Goal: Information Seeking & Learning: Check status

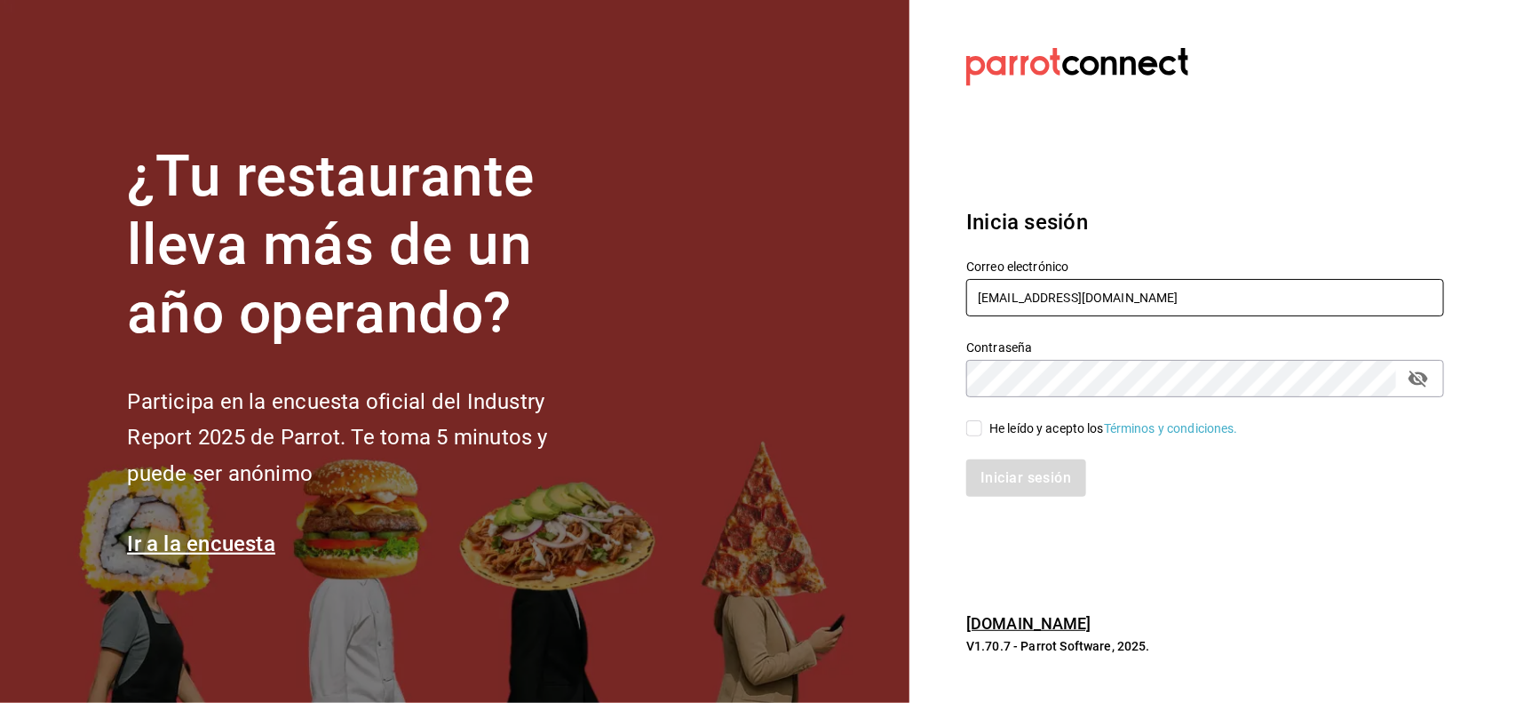
click at [1335, 302] on input "[EMAIL_ADDRESS][DOMAIN_NAME]" at bounding box center [1206, 297] width 478 height 37
type input "[EMAIL_ADDRESS][DOMAIN_NAME]"
click at [978, 434] on input "He leído y acepto los Términos y condiciones." at bounding box center [975, 428] width 16 height 16
checkbox input "true"
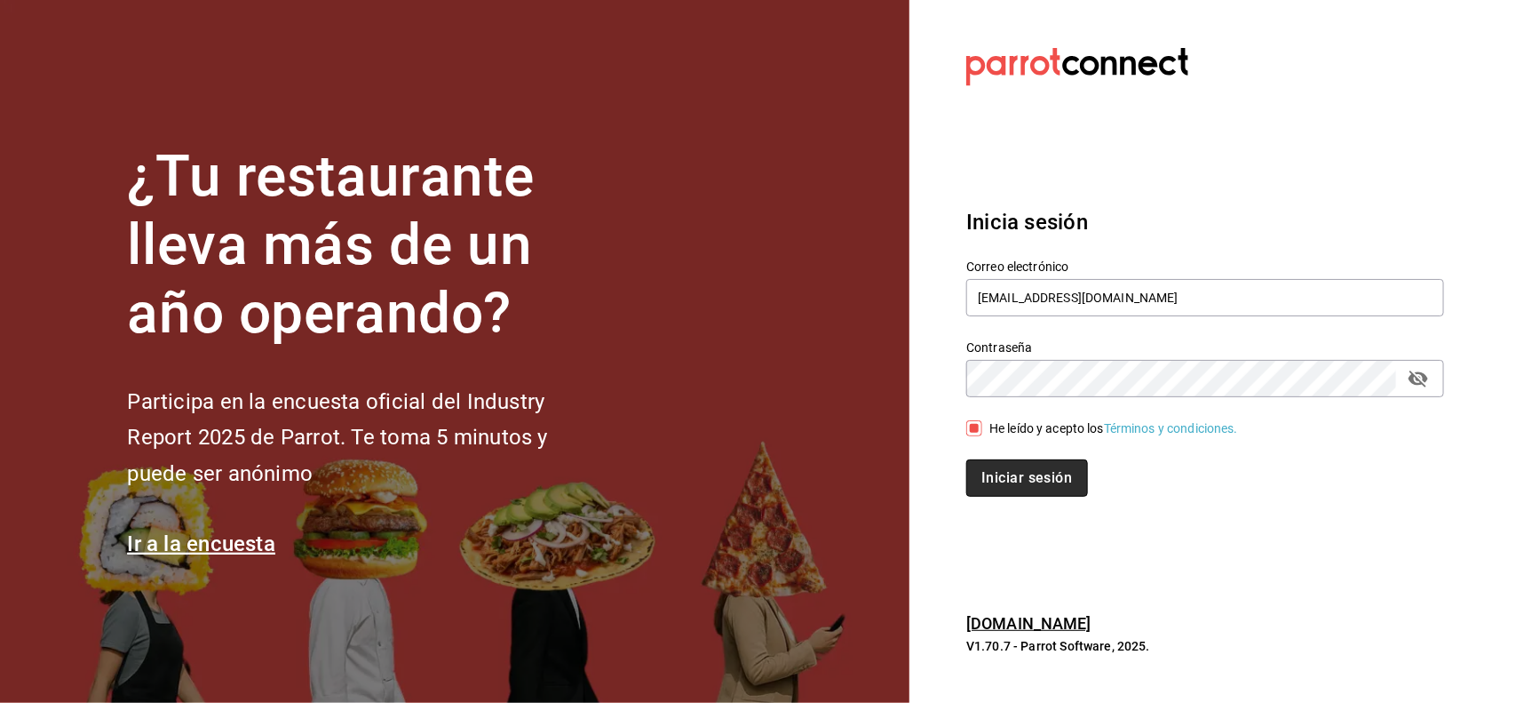
click at [1030, 487] on button "Iniciar sesión" at bounding box center [1027, 477] width 121 height 37
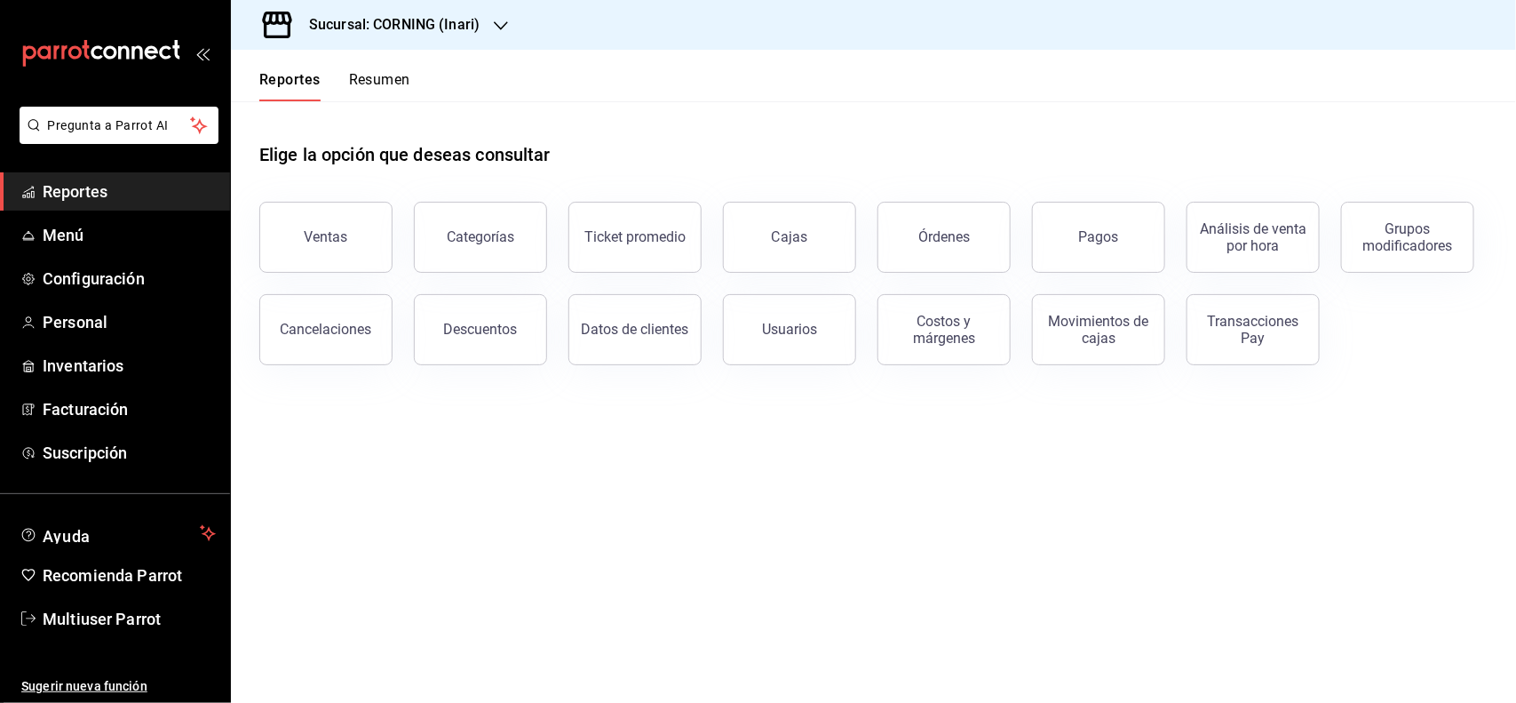
click at [477, 20] on h3 "Sucursal: CORNING (Inari)" at bounding box center [387, 24] width 185 height 21
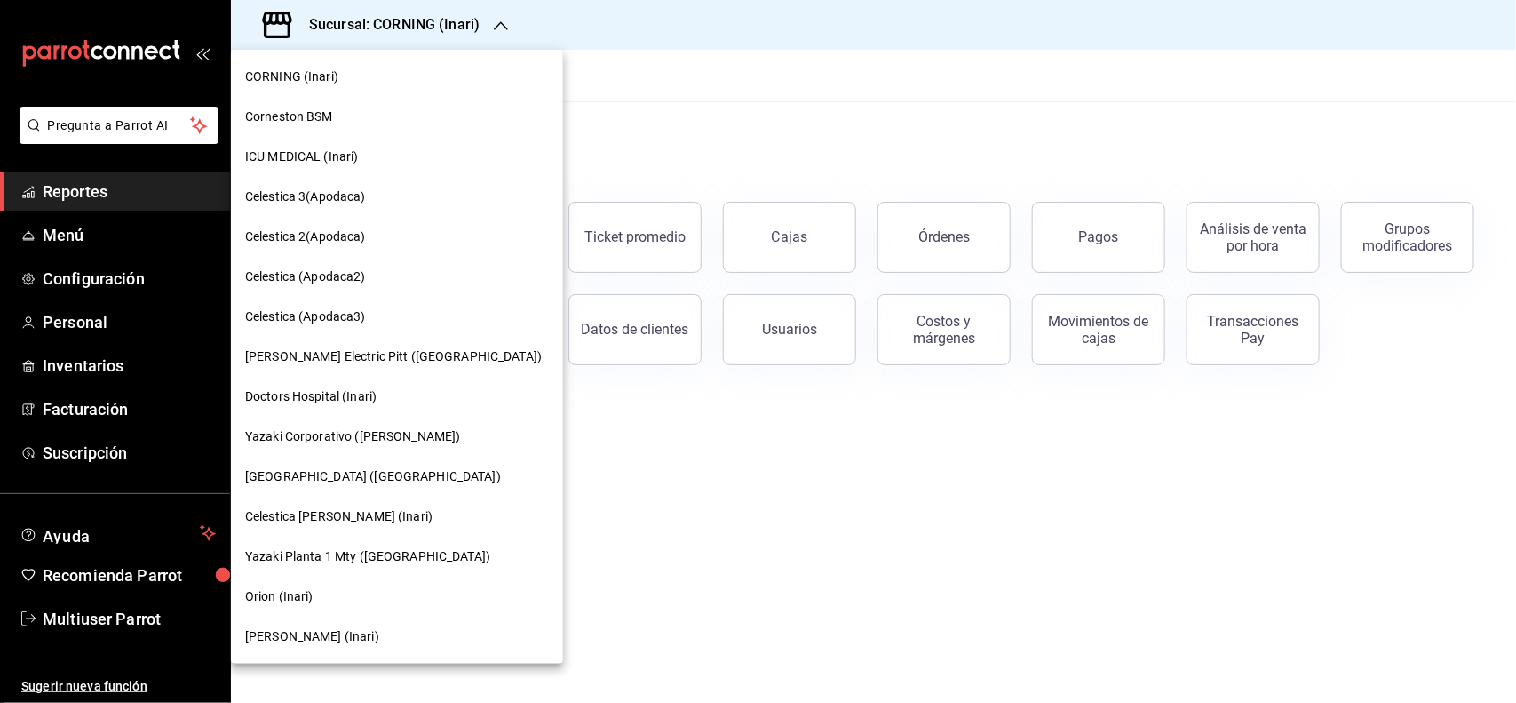
click at [366, 406] on div "Doctors Hospital (Inari)" at bounding box center [397, 397] width 332 height 40
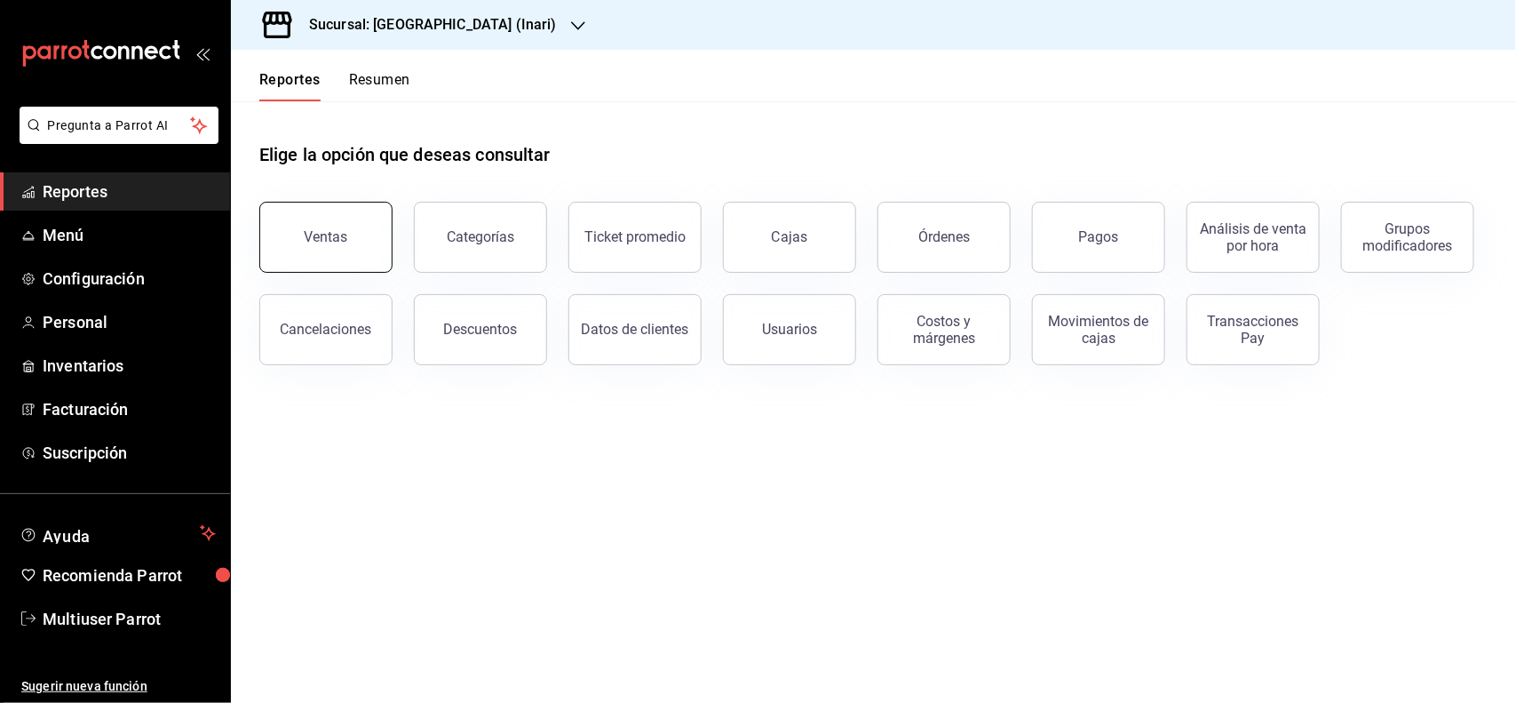
click at [339, 256] on button "Ventas" at bounding box center [325, 237] width 133 height 71
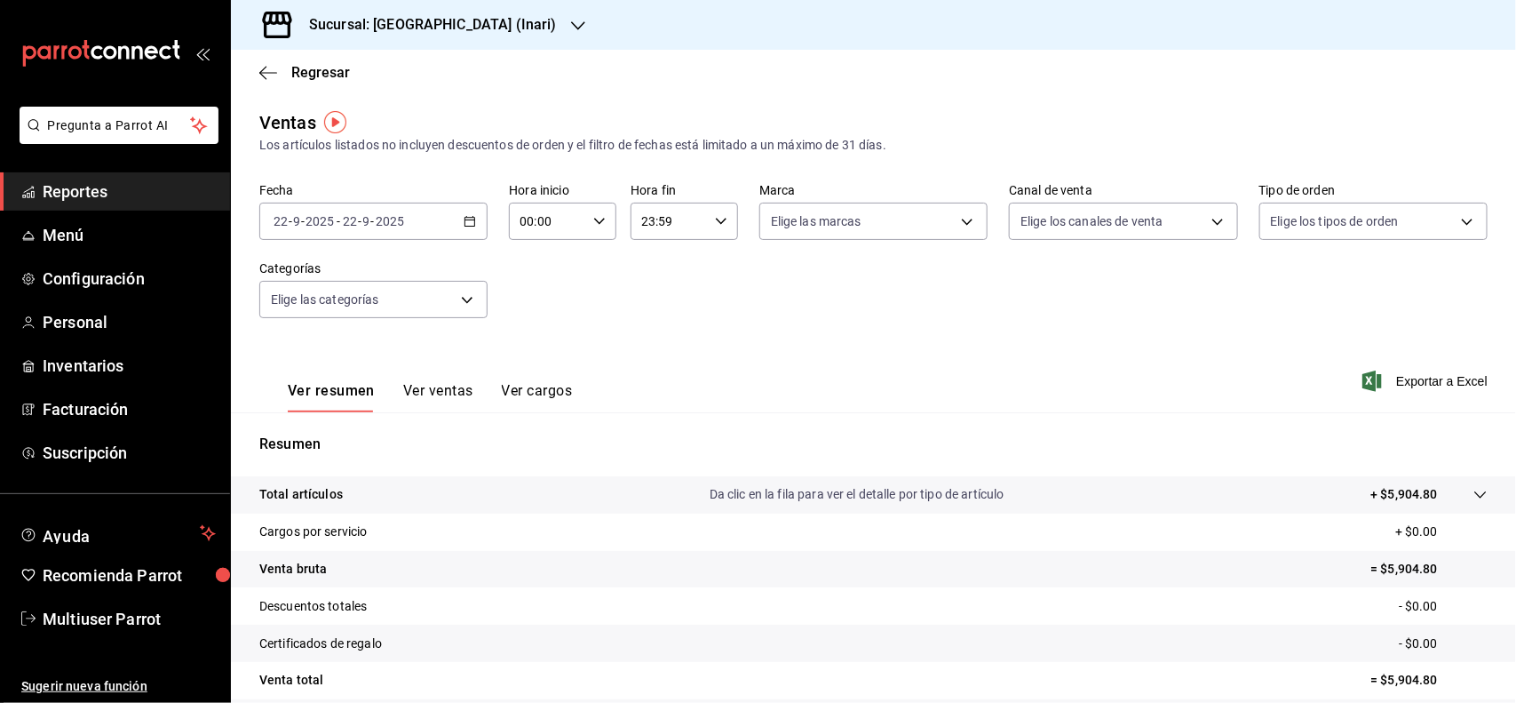
click at [469, 219] on \(Stroke\) "button" at bounding box center [470, 219] width 10 height 1
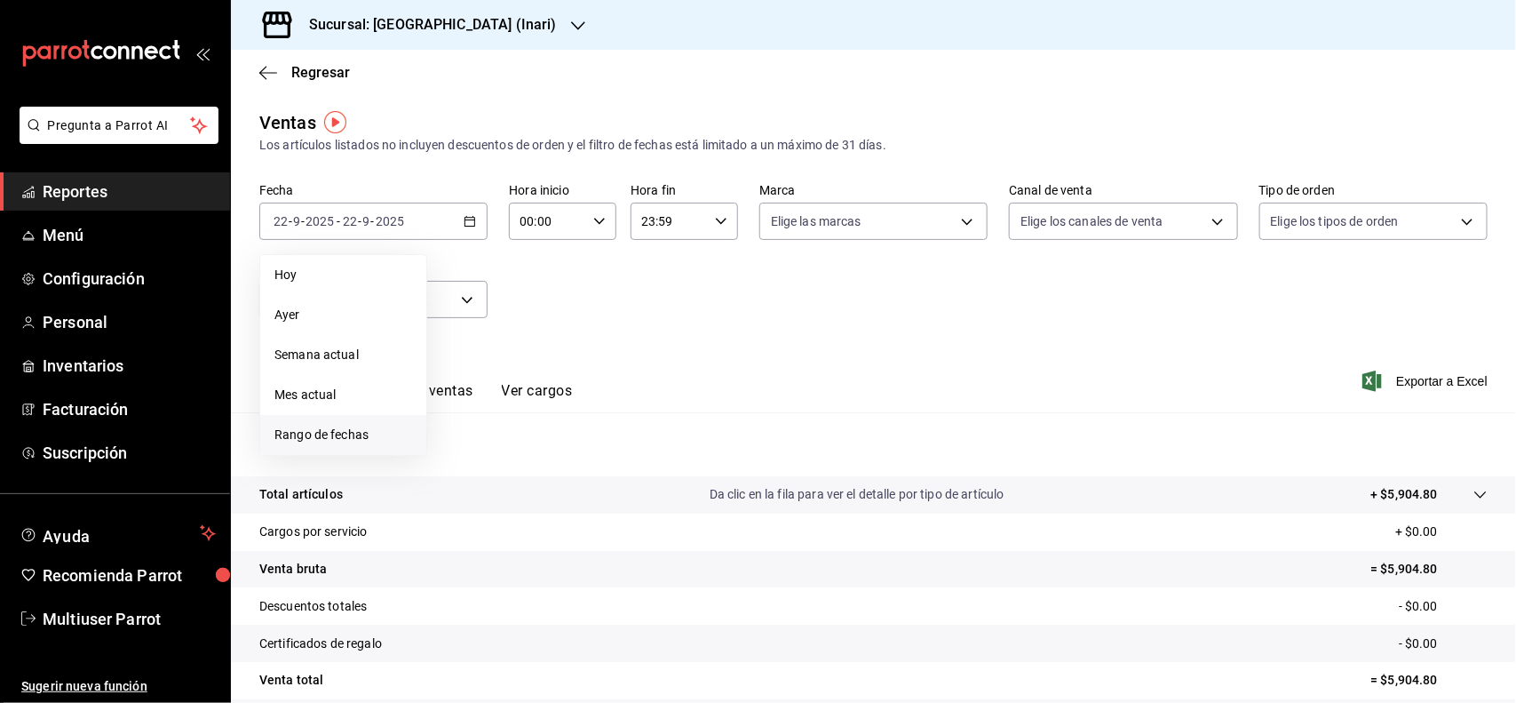
click at [364, 426] on span "Rango de fechas" at bounding box center [343, 435] width 138 height 19
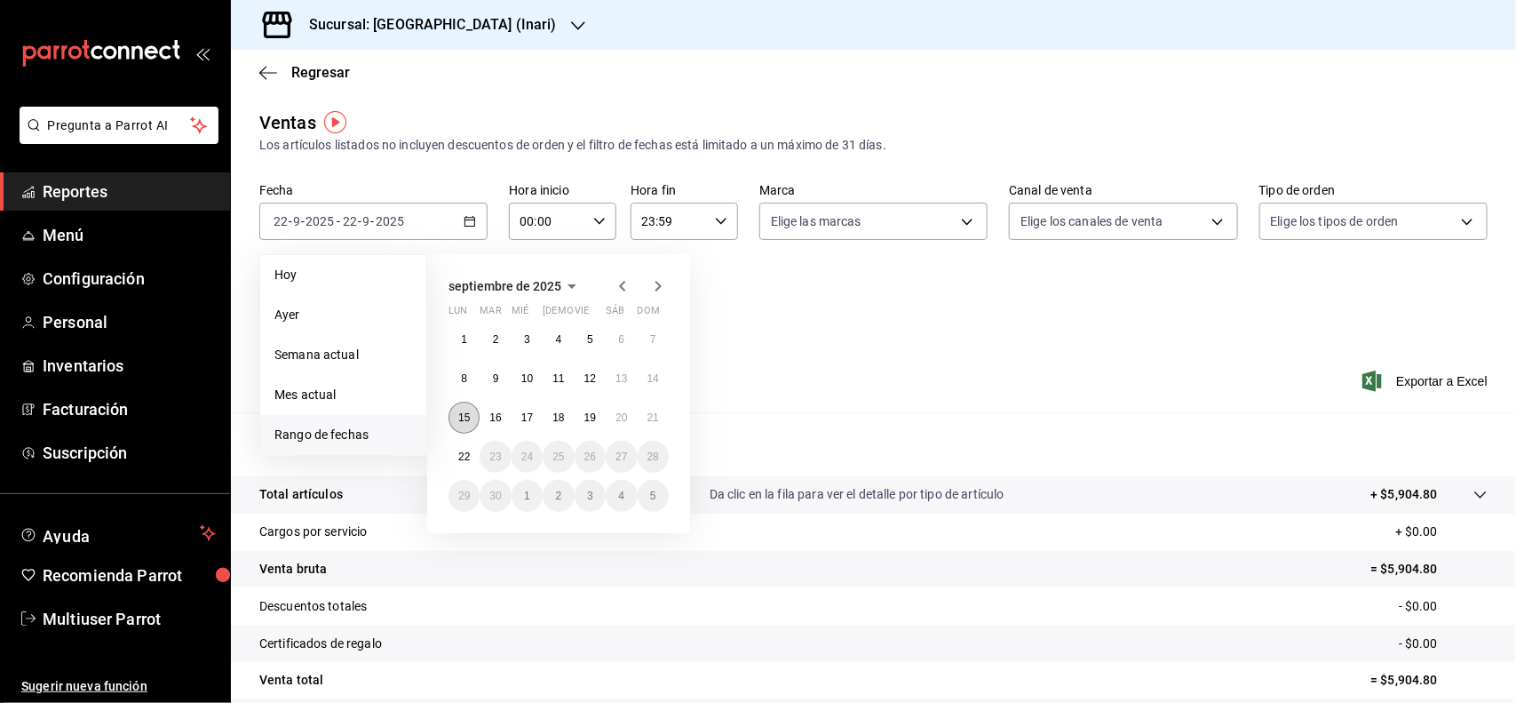
click at [467, 420] on abbr "15" at bounding box center [464, 417] width 12 height 12
click at [648, 416] on abbr "21" at bounding box center [654, 417] width 12 height 12
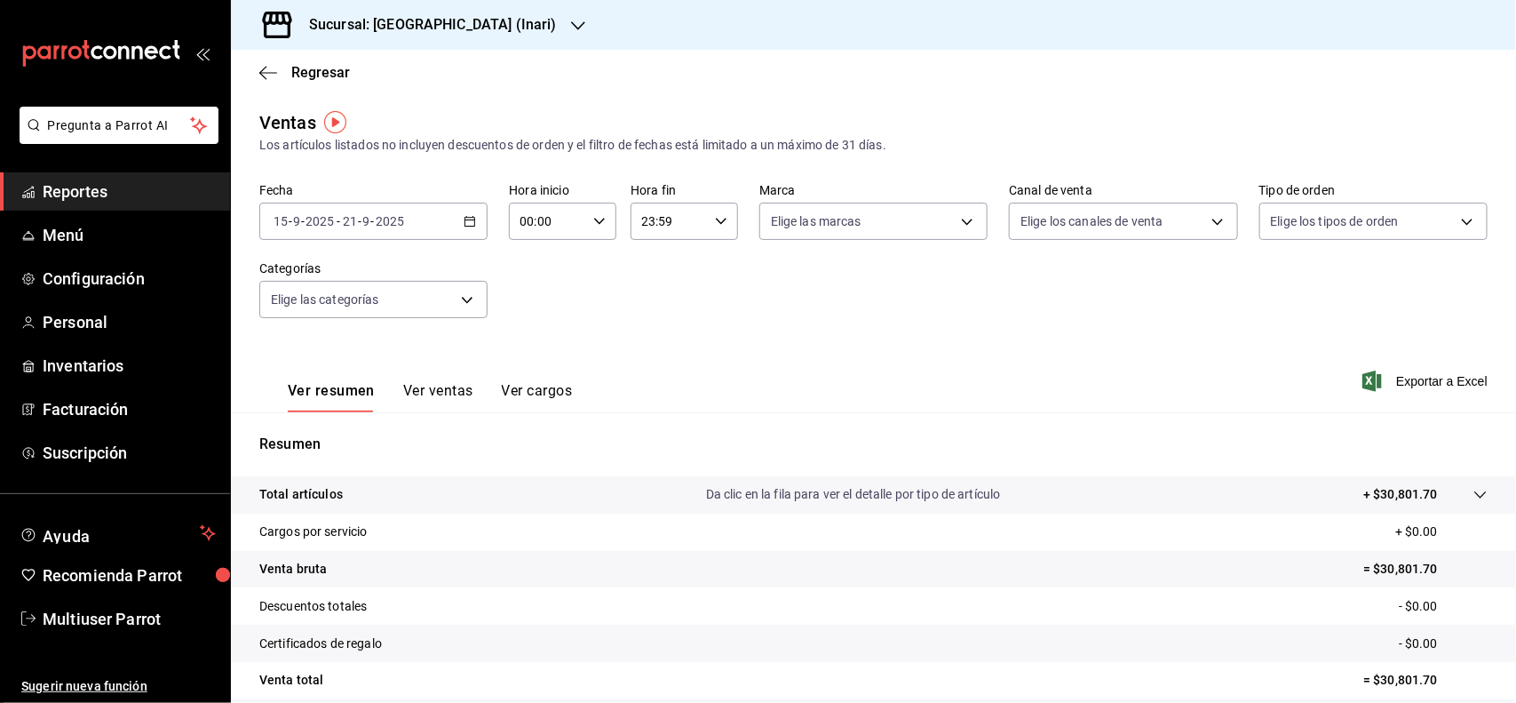
click at [1438, 487] on div at bounding box center [1463, 494] width 50 height 19
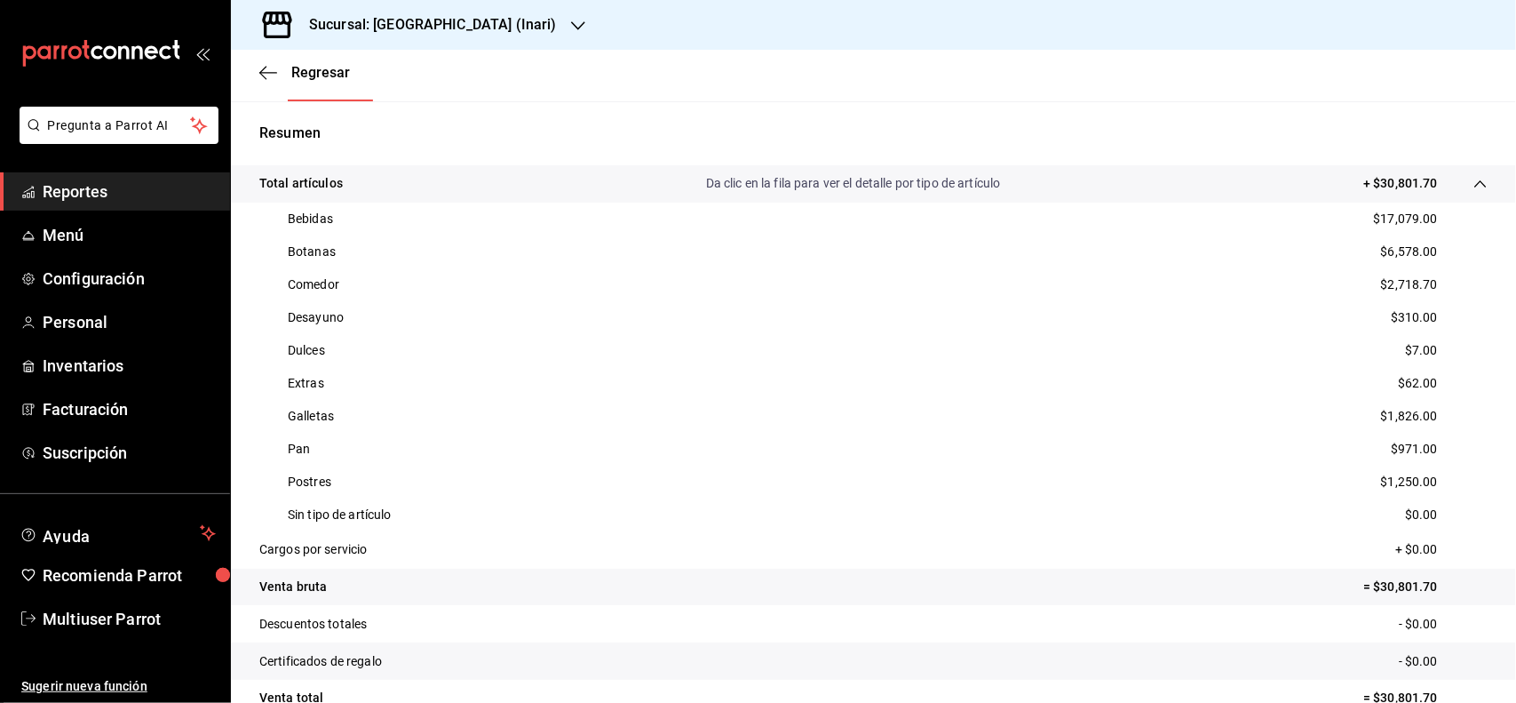
scroll to position [330, 0]
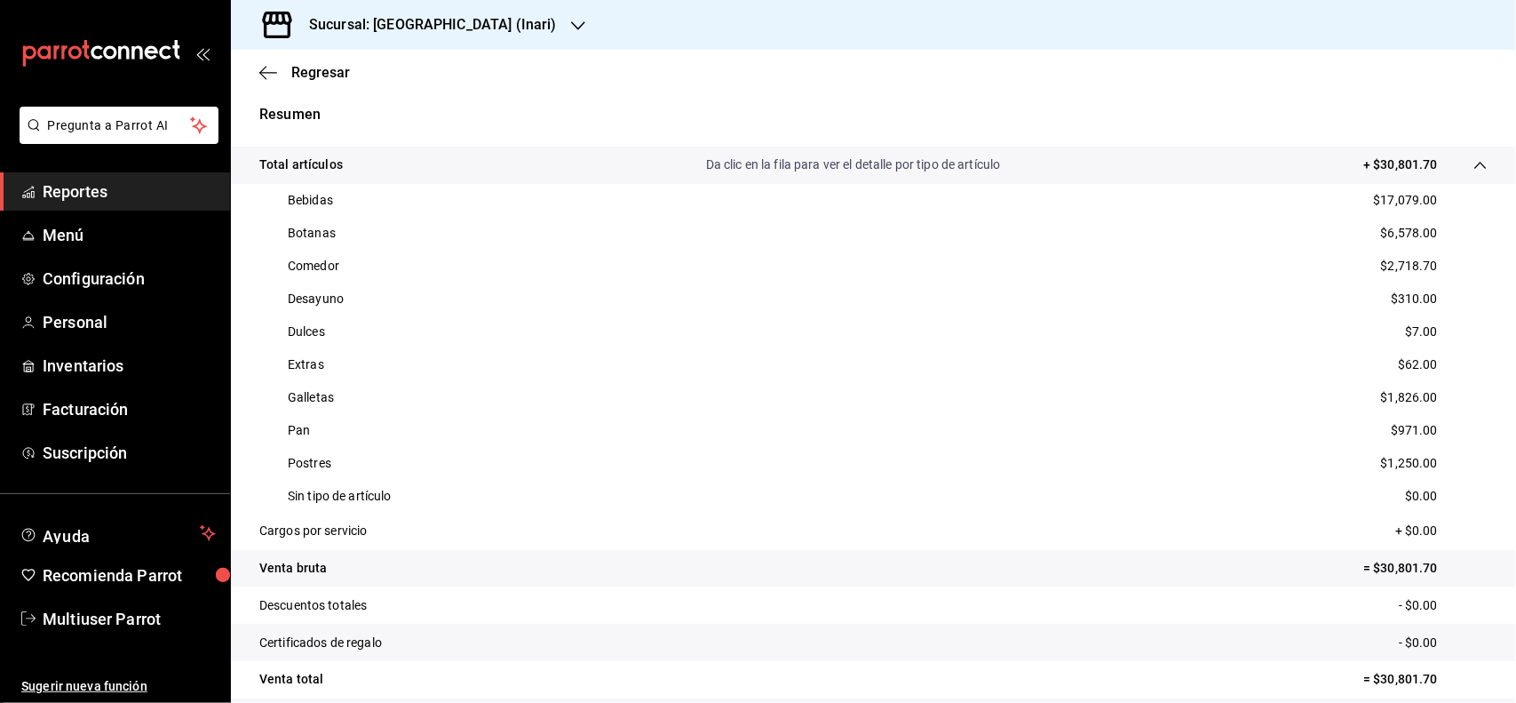
click at [485, 34] on h3 "Sucursal: Doctors Hospital (Inari)" at bounding box center [426, 24] width 262 height 21
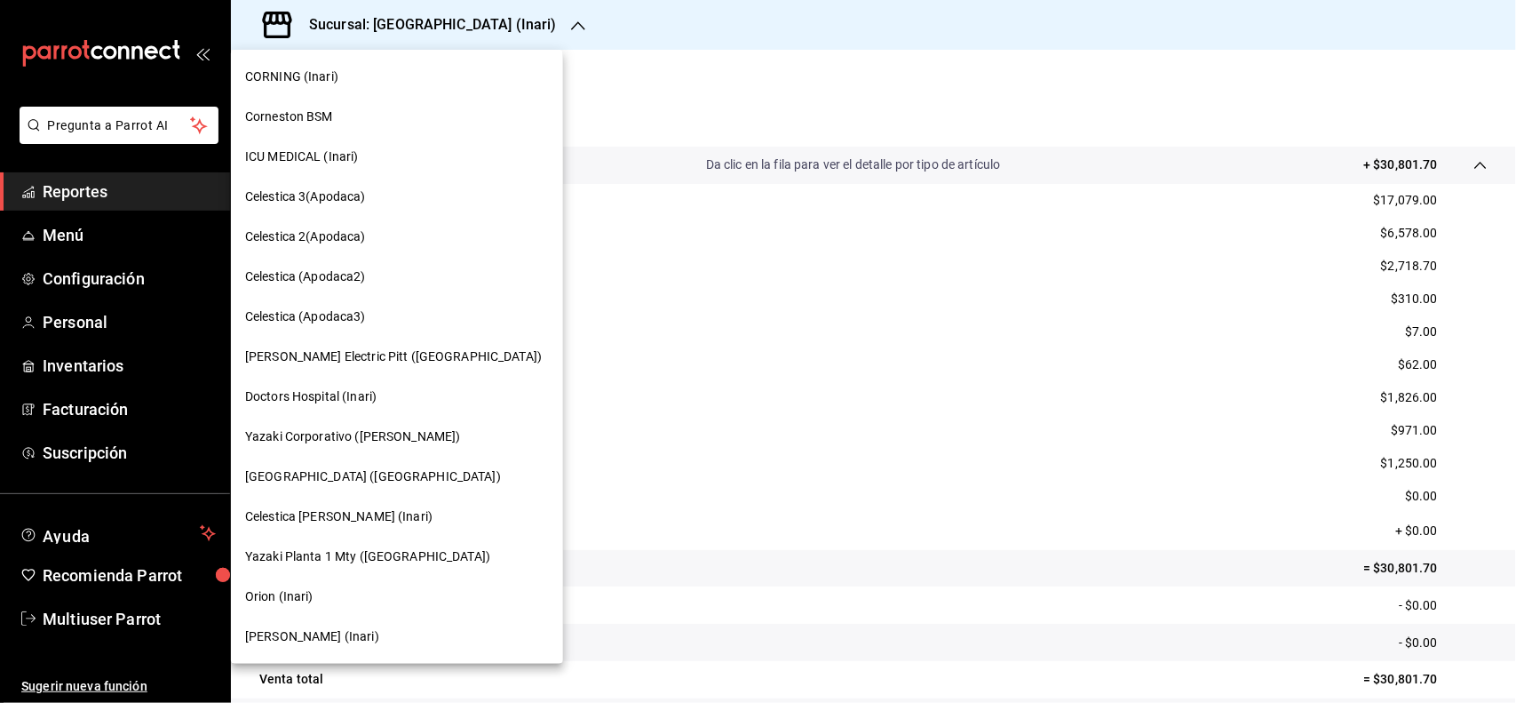
click at [398, 347] on span "Schneider Electric Pitt (Apodaca)" at bounding box center [393, 356] width 297 height 19
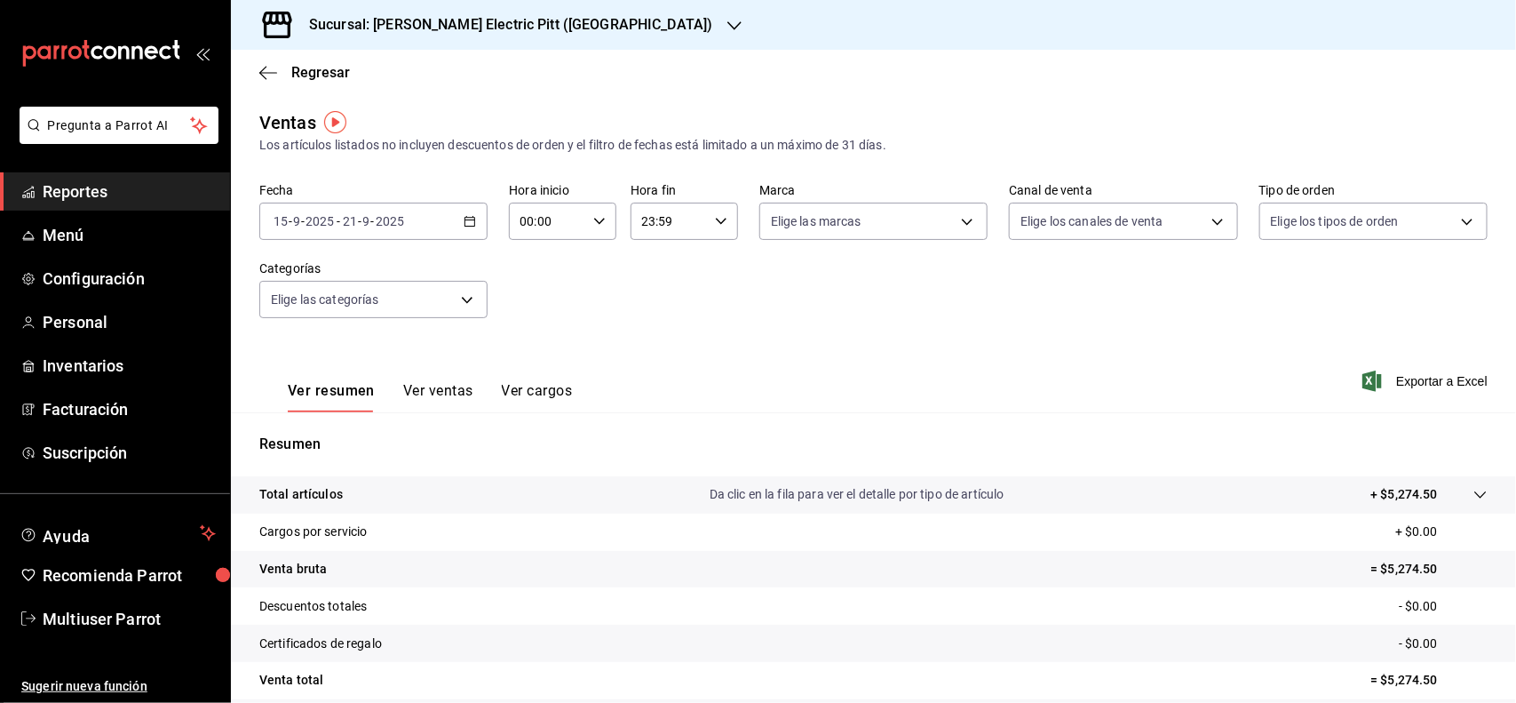
click at [1387, 490] on p "+ $5,274.50" at bounding box center [1405, 494] width 67 height 19
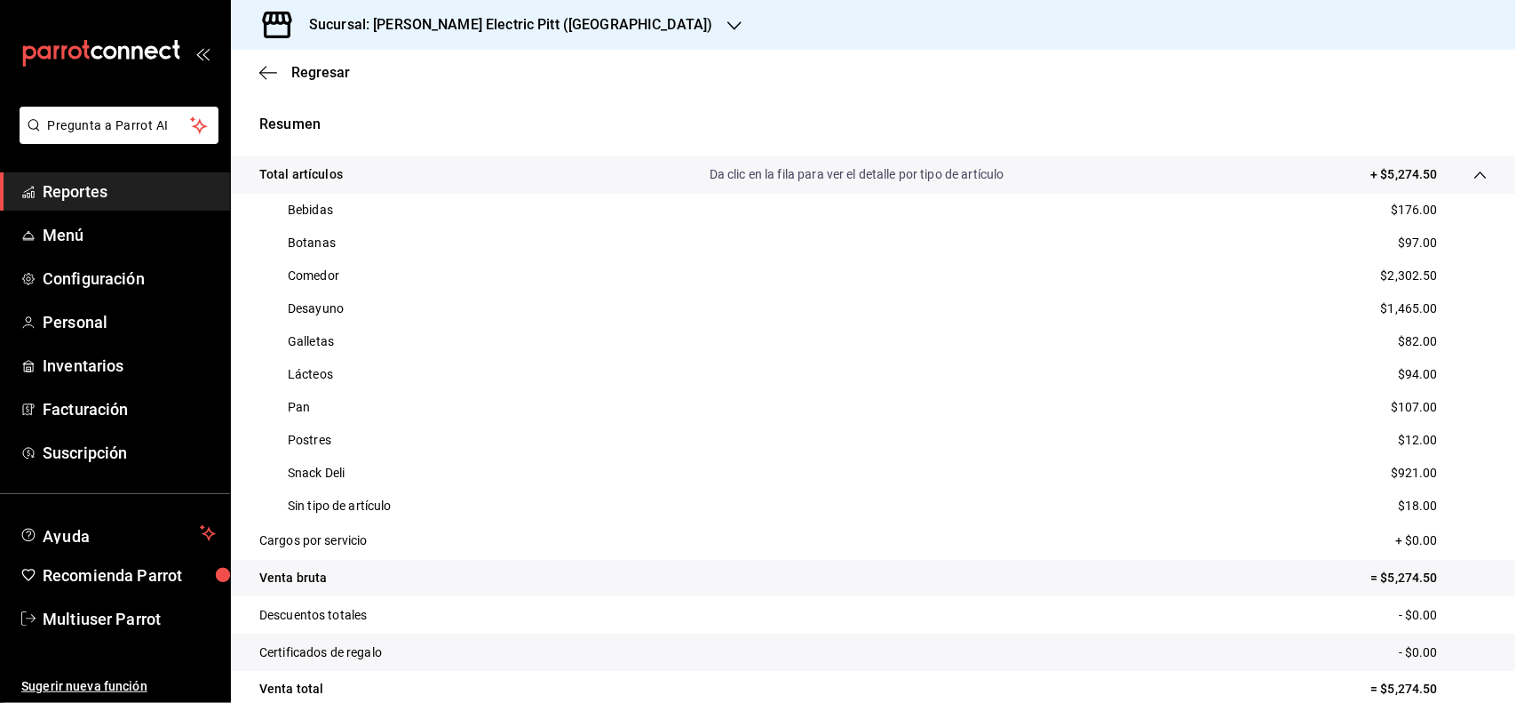
scroll to position [321, 0]
click at [459, 33] on h3 "Sucursal: Schneider Electric Pitt (Apodaca)" at bounding box center [504, 24] width 418 height 21
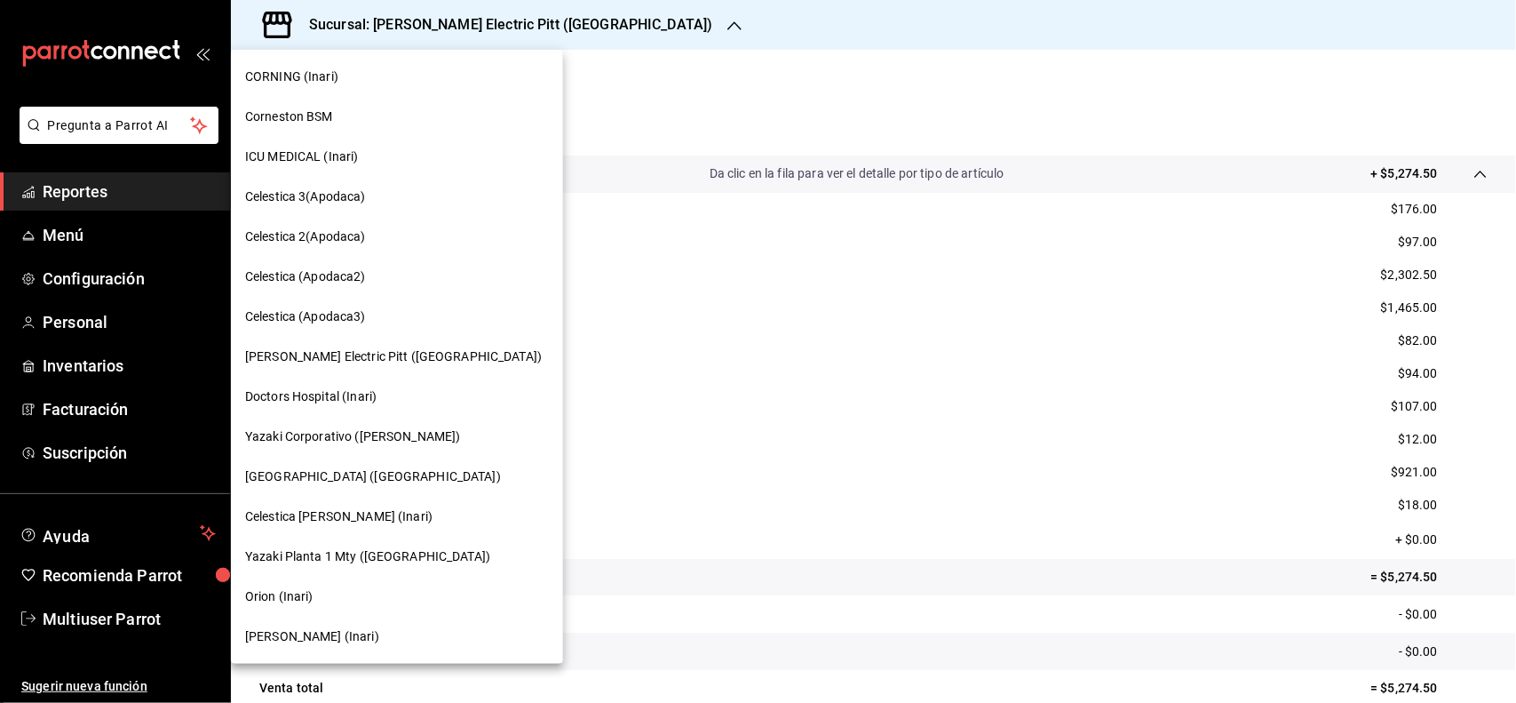
click at [423, 468] on div "Doctors Hospital East (Inari)" at bounding box center [397, 476] width 304 height 19
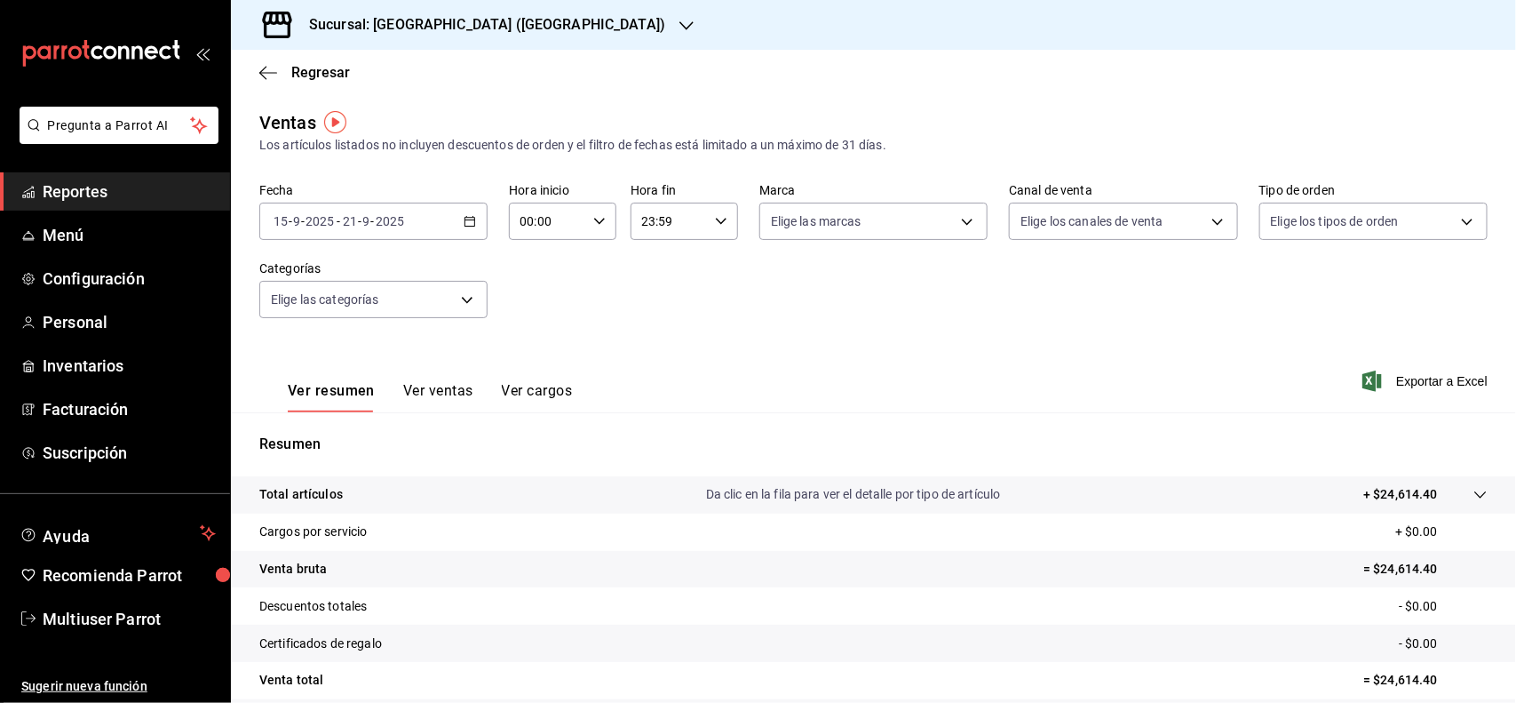
click at [1319, 503] on div "Total artículos Da clic en la fila para ver el detalle por tipo de artículo + $…" at bounding box center [848, 494] width 1179 height 19
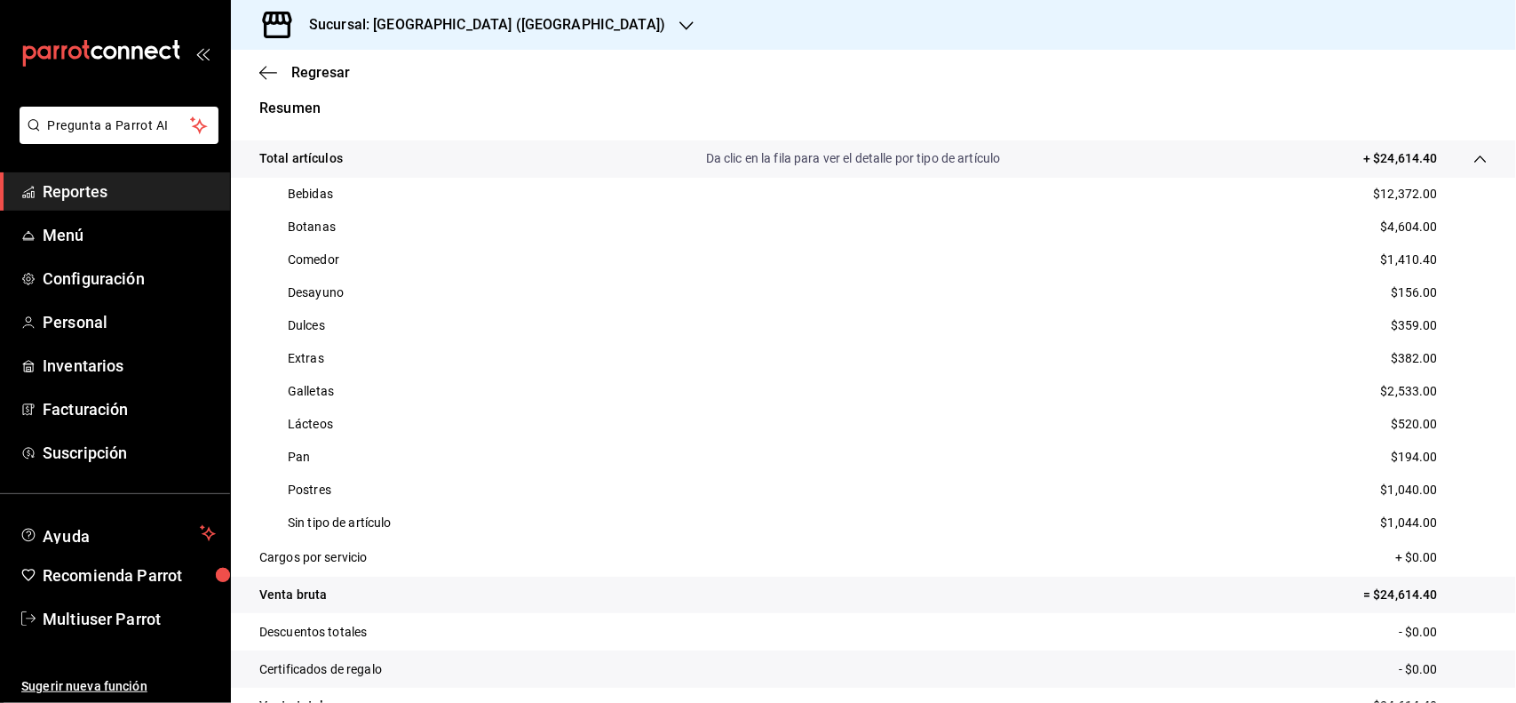
scroll to position [339, 0]
